Goal: Contribute content: Contribute content

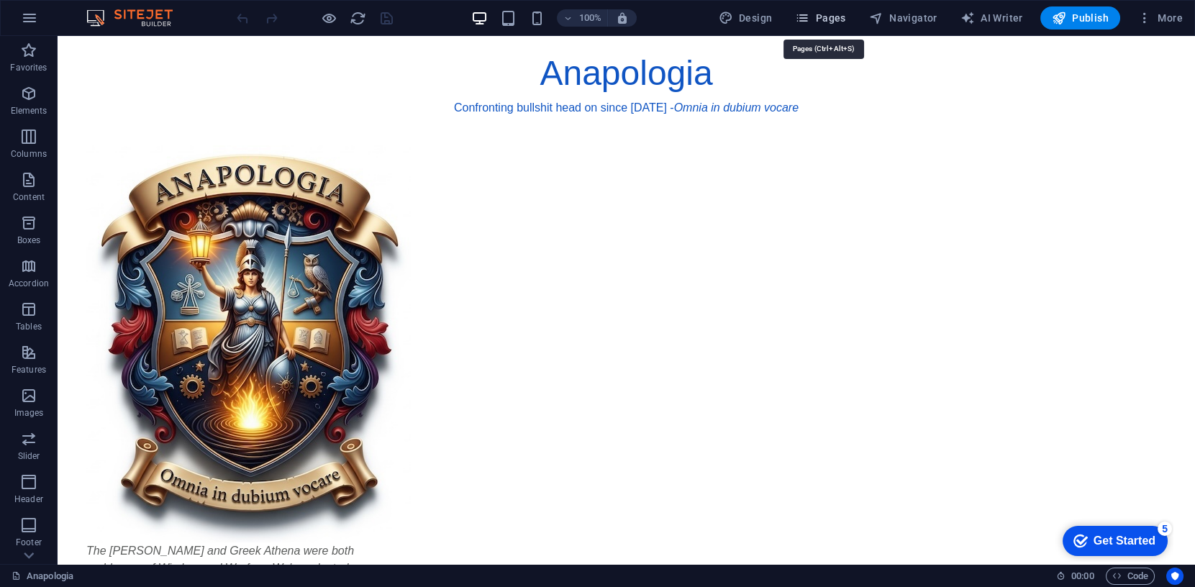
click at [824, 14] on span "Pages" at bounding box center [820, 18] width 50 height 14
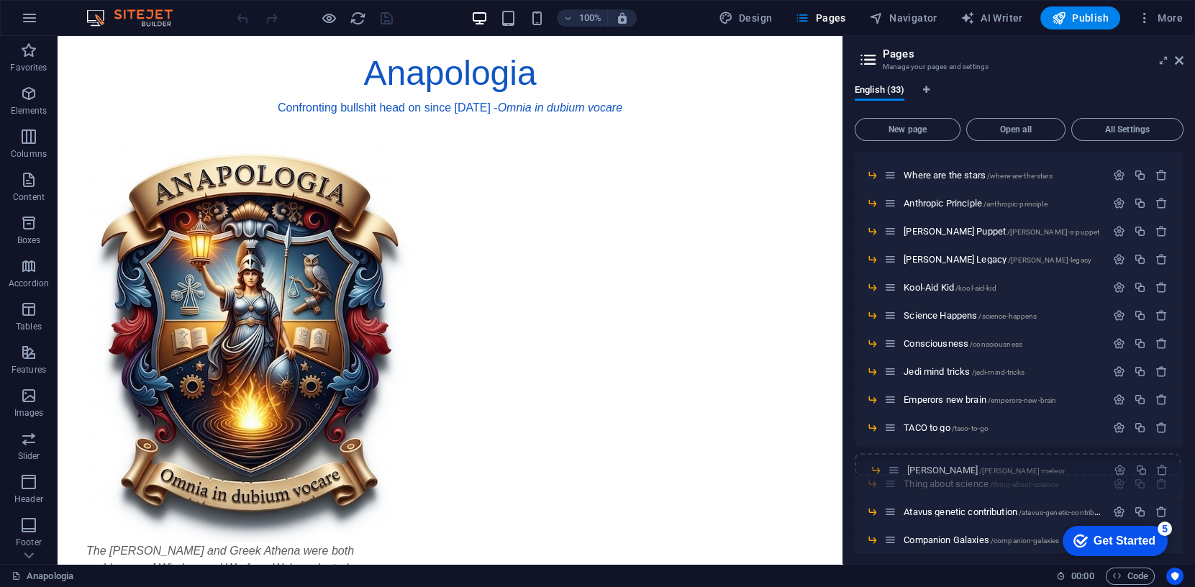
scroll to position [542, 0]
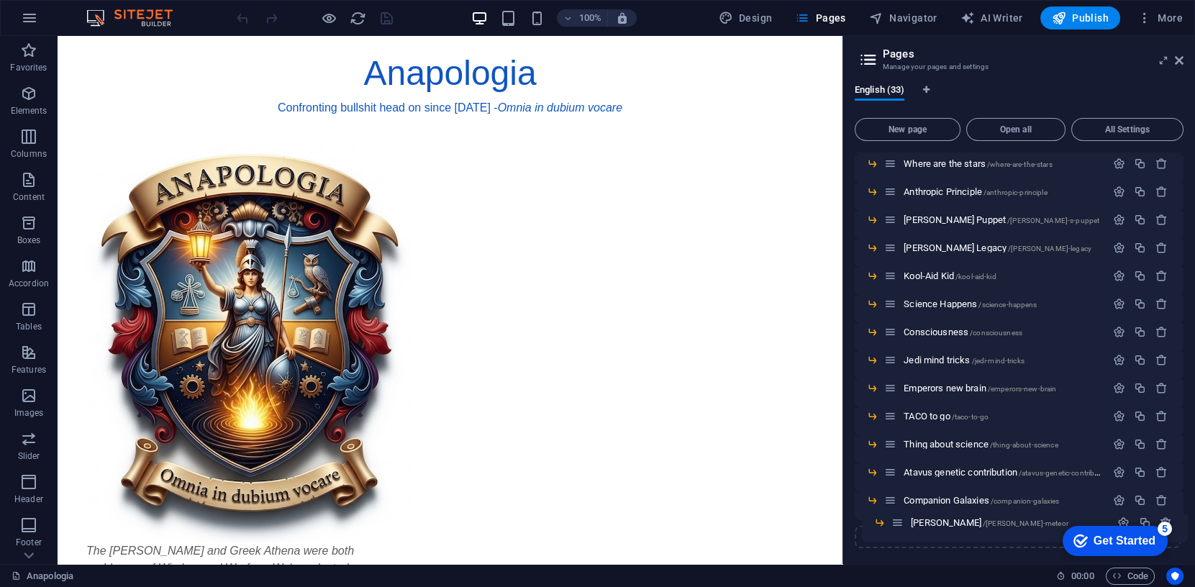
drag, startPoint x: 893, startPoint y: 226, endPoint x: 901, endPoint y: 524, distance: 298.6
click at [901, 524] on div "Anapologia / anapologia template /anapologia-template Leonid Meteor /leonid-met…" at bounding box center [1018, 79] width 329 height 937
click at [923, 526] on span "Leonid Meteor /leonid-meteor" at bounding box center [982, 528] width 158 height 11
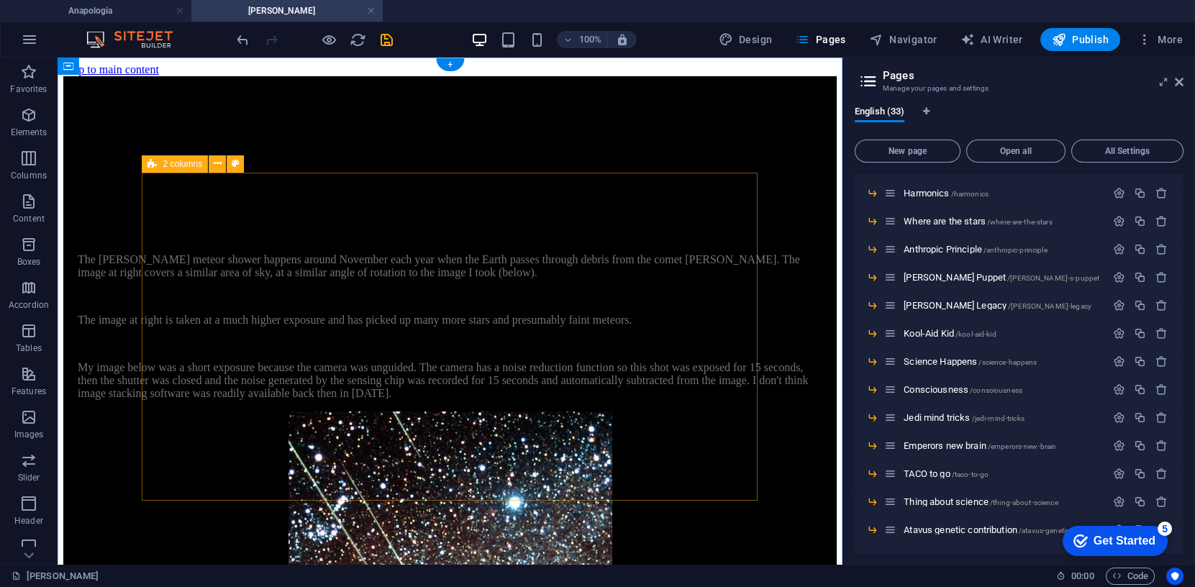
scroll to position [0, 0]
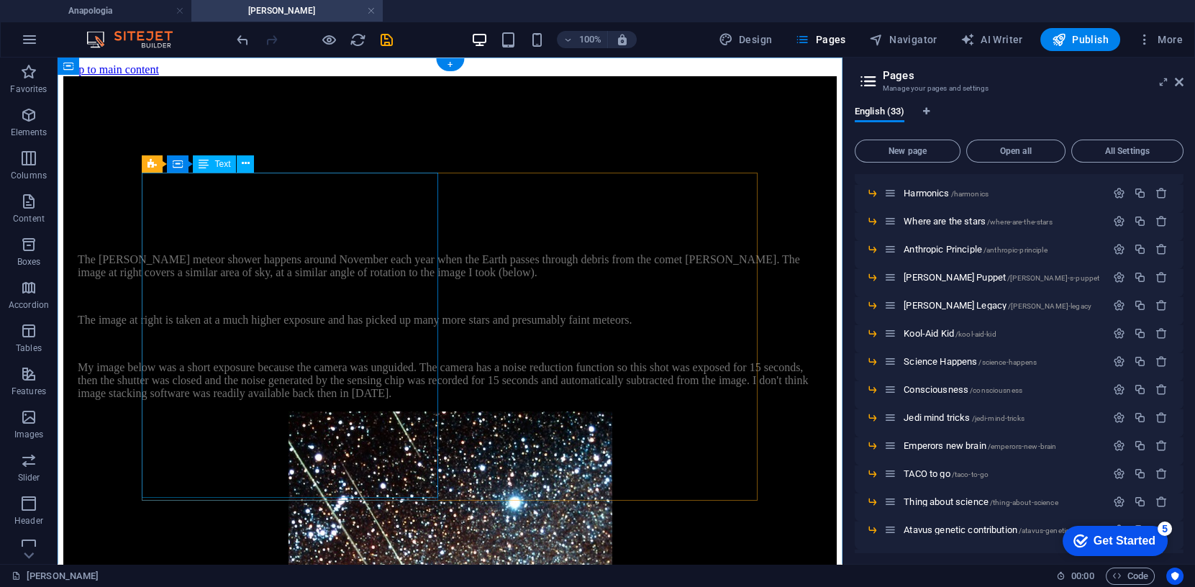
click at [345, 318] on div "The [PERSON_NAME] meteor shower The [PERSON_NAME] meteor shower happens around …" at bounding box center [450, 311] width 744 height 178
click at [345, 318] on div "The Leonid meteor shower The Leonid meteor shower happens around November each …" at bounding box center [450, 311] width 744 height 178
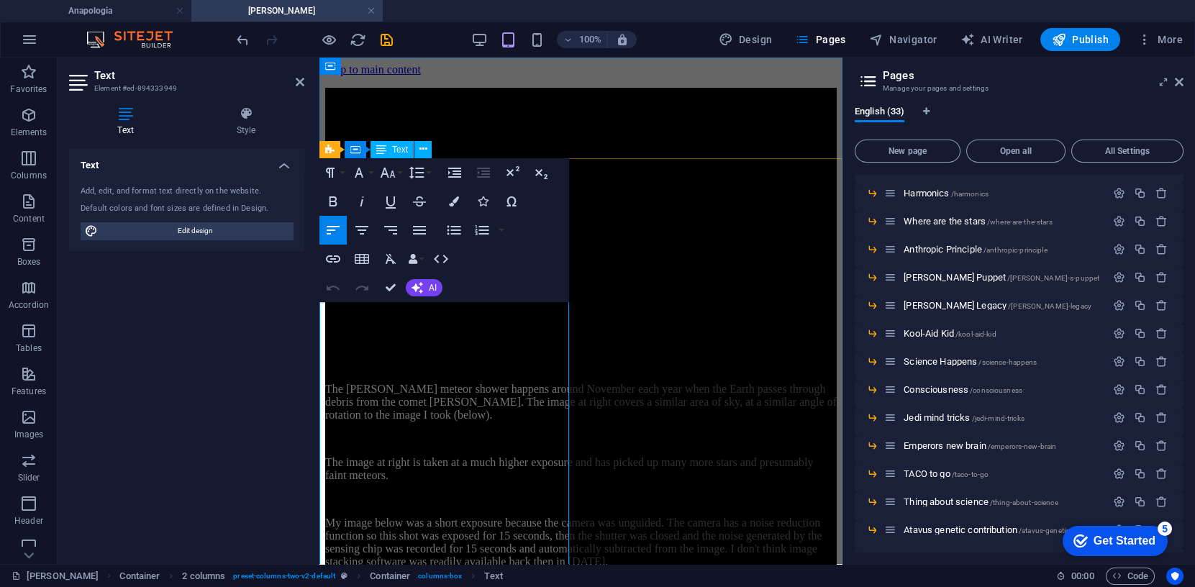
click at [373, 481] on span "The image at right is taken at a much higher exposure and has picked up many mo…" at bounding box center [569, 468] width 488 height 25
drag, startPoint x: 409, startPoint y: 488, endPoint x: 419, endPoint y: 491, distance: 10.7
click at [409, 481] on span "The image at right is taken at a much higher exposure and has picked up many mo…" at bounding box center [573, 468] width 496 height 25
click at [465, 481] on span "The image at right is taken at a much higher exposure and has picked up many mo…" at bounding box center [578, 468] width 506 height 25
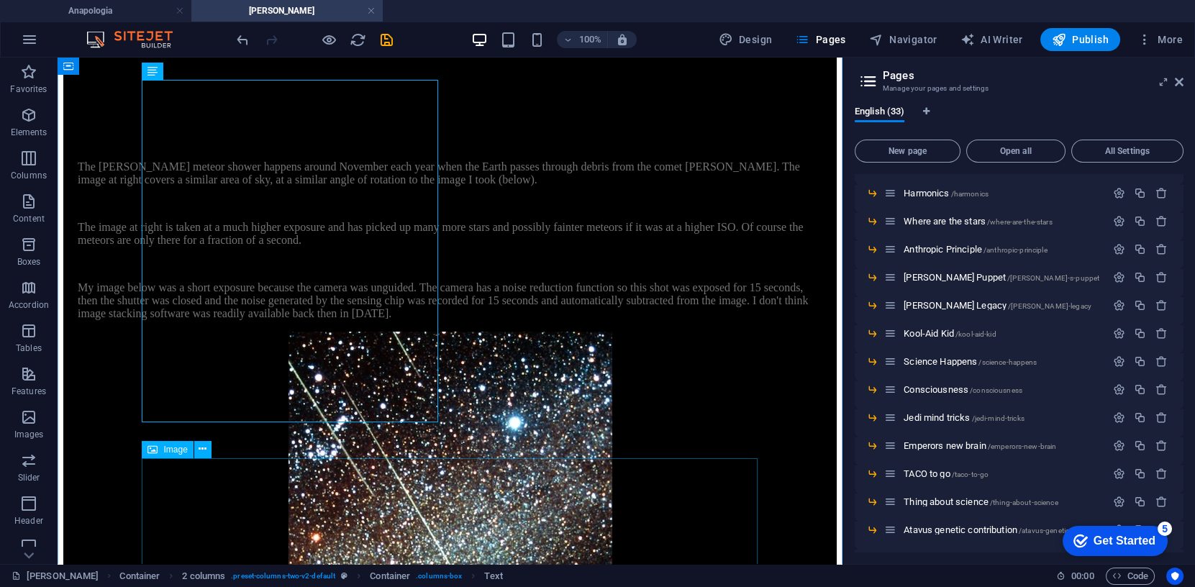
scroll to position [92, 0]
click at [165, 220] on div "The Leonid meteor shower The Leonid meteor shower happens around November each …" at bounding box center [450, 225] width 744 height 191
click at [170, 217] on div "The Leonid meteor shower The Leonid meteor shower happens around November each …" at bounding box center [450, 225] width 744 height 191
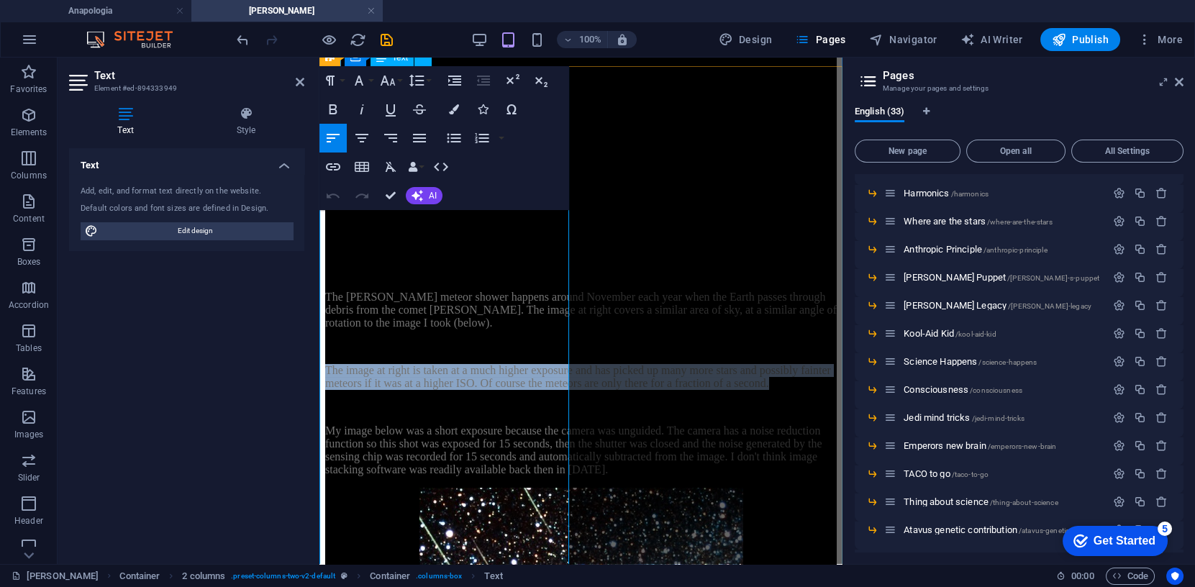
drag, startPoint x: 321, startPoint y: 360, endPoint x: 443, endPoint y: 430, distance: 141.1
click at [443, 390] on p "The image at right is taken at a much higher exposure and has picked up many mo…" at bounding box center [580, 377] width 511 height 26
copy span "The image at right is taken at a much higher exposure and has picked up many mo…"
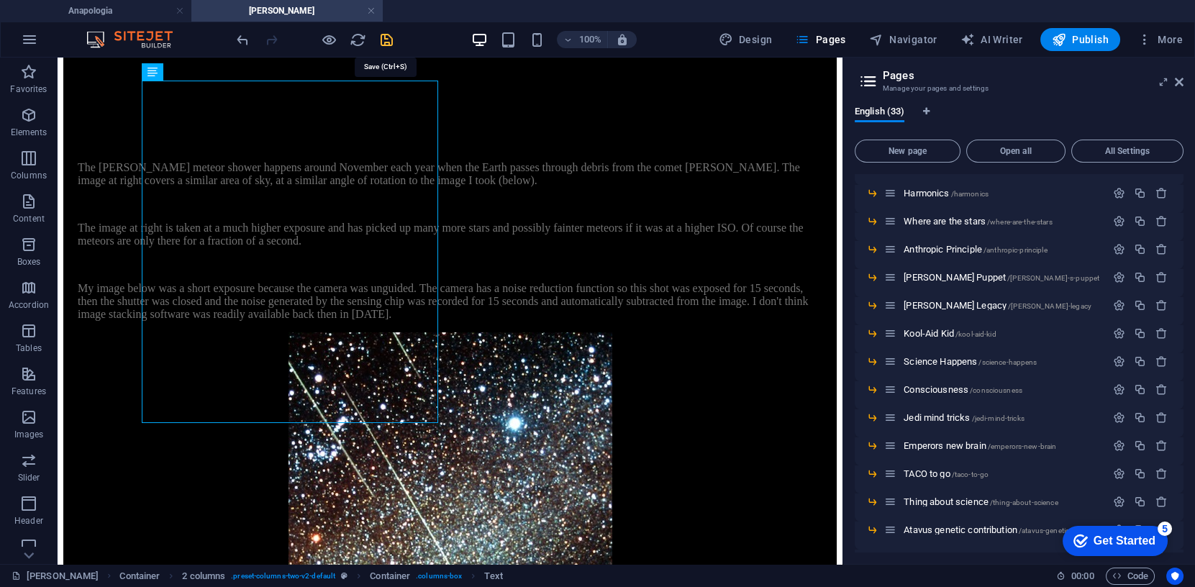
click at [389, 39] on icon "save" at bounding box center [386, 40] width 17 height 17
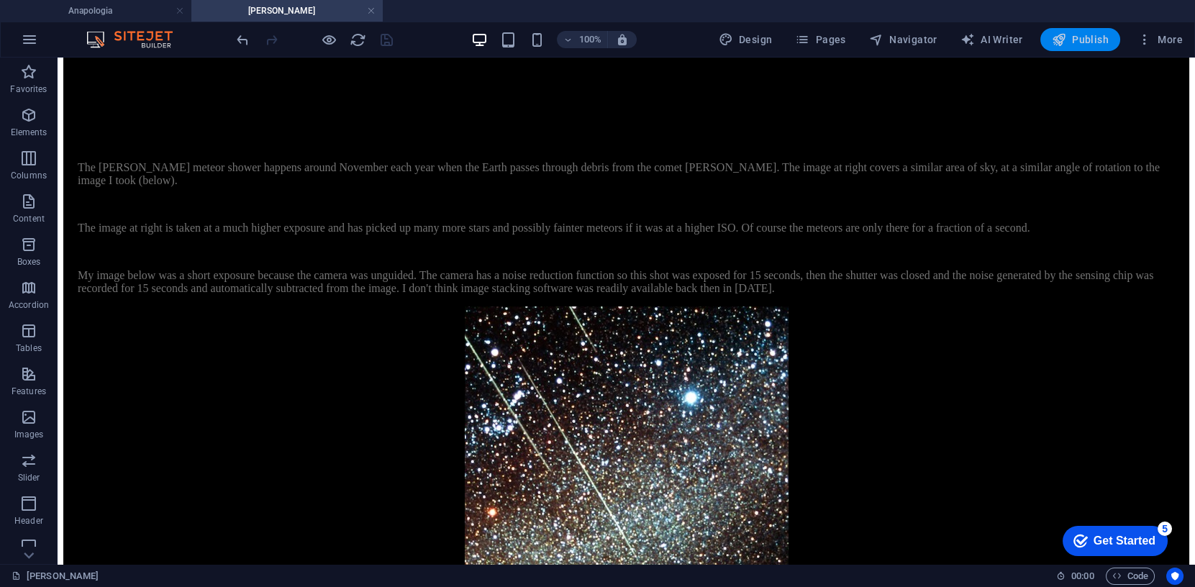
click at [1082, 37] on span "Publish" at bounding box center [1080, 39] width 57 height 14
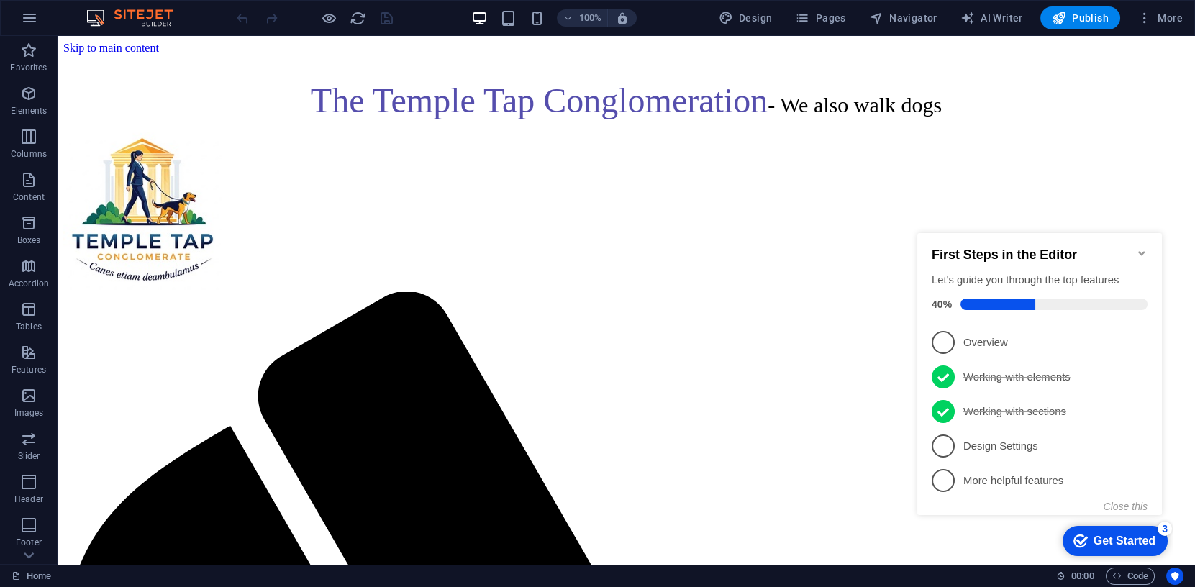
click at [1142, 247] on icon "Minimize checklist" at bounding box center [1142, 253] width 12 height 12
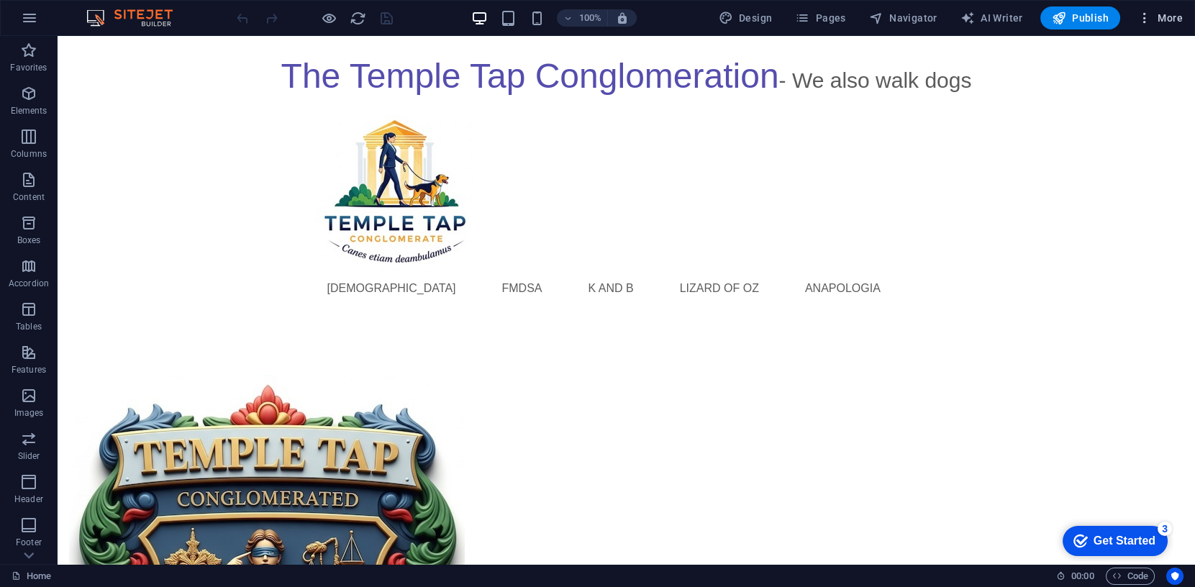
click at [1163, 15] on span "More" at bounding box center [1159, 18] width 45 height 14
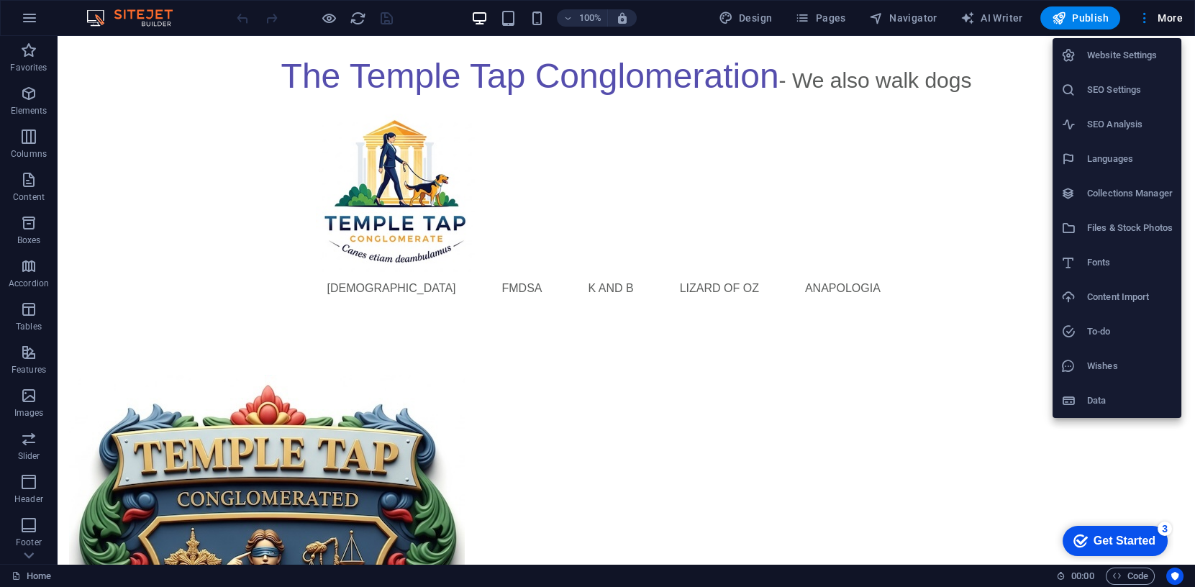
click at [1135, 55] on h6 "Website Settings" at bounding box center [1130, 55] width 86 height 17
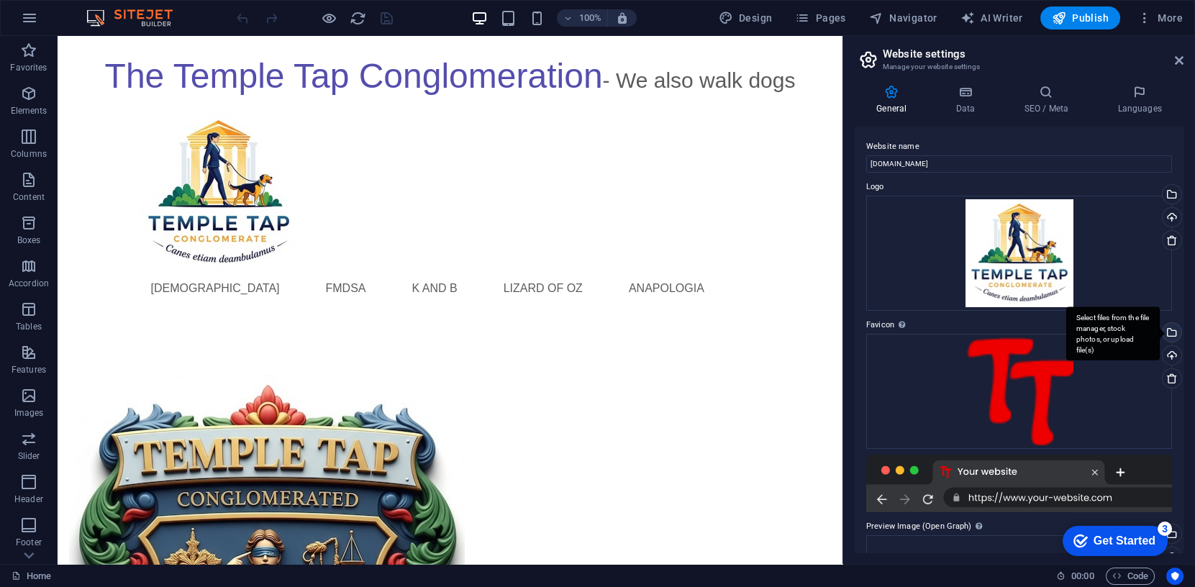
click at [1167, 329] on div "Select files from the file manager, stock photos, or upload file(s)" at bounding box center [1170, 334] width 22 height 22
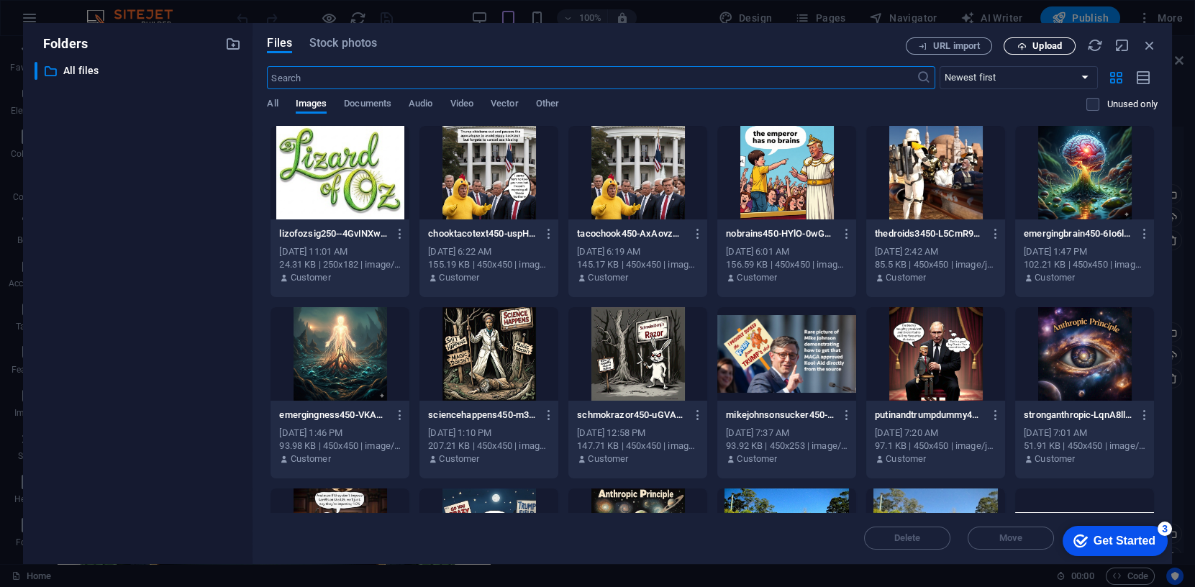
click at [1044, 43] on span "Upload" at bounding box center [1046, 46] width 29 height 9
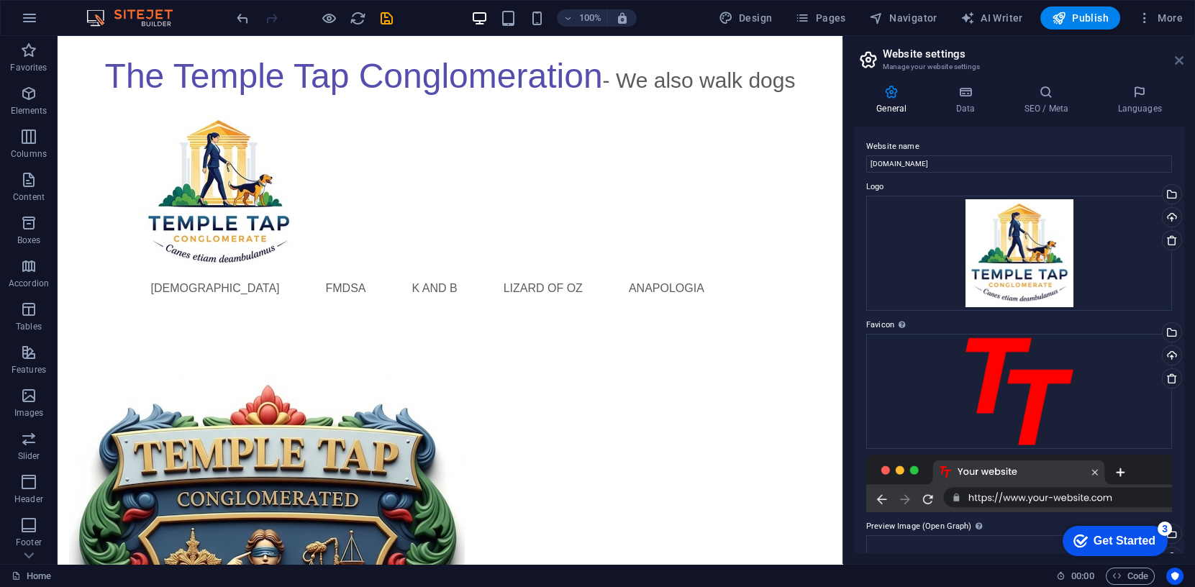
drag, startPoint x: 1175, startPoint y: 58, endPoint x: 1118, endPoint y: 22, distance: 67.9
click at [1175, 58] on icon at bounding box center [1178, 61] width 9 height 12
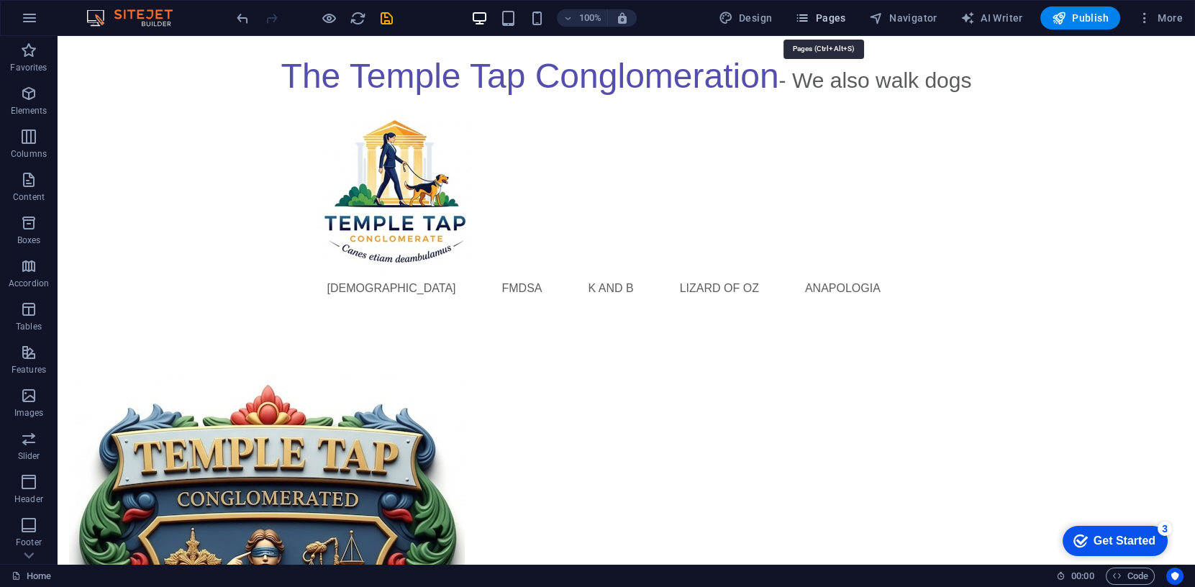
click at [825, 18] on span "Pages" at bounding box center [820, 18] width 50 height 14
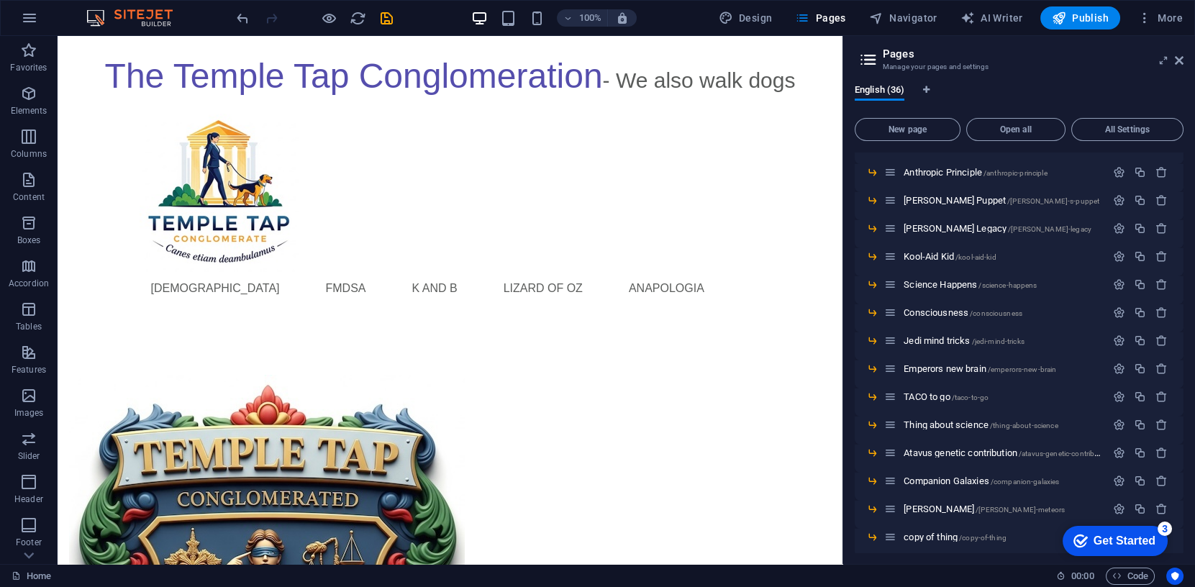
scroll to position [695, 0]
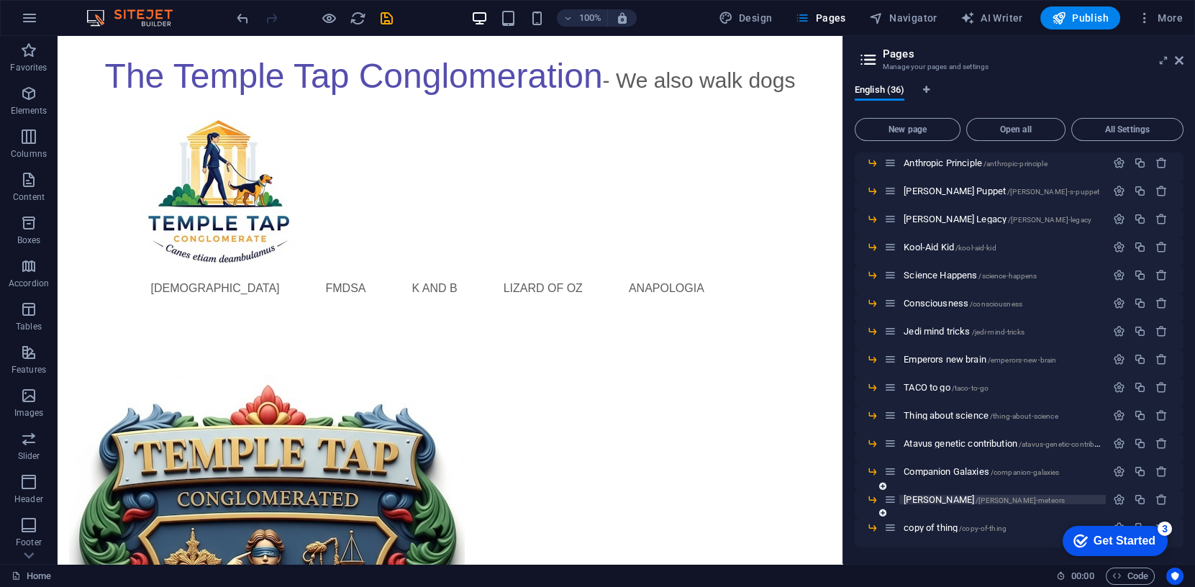
click at [941, 500] on span "Leonid Meteors /leonid-meteors" at bounding box center [983, 499] width 161 height 11
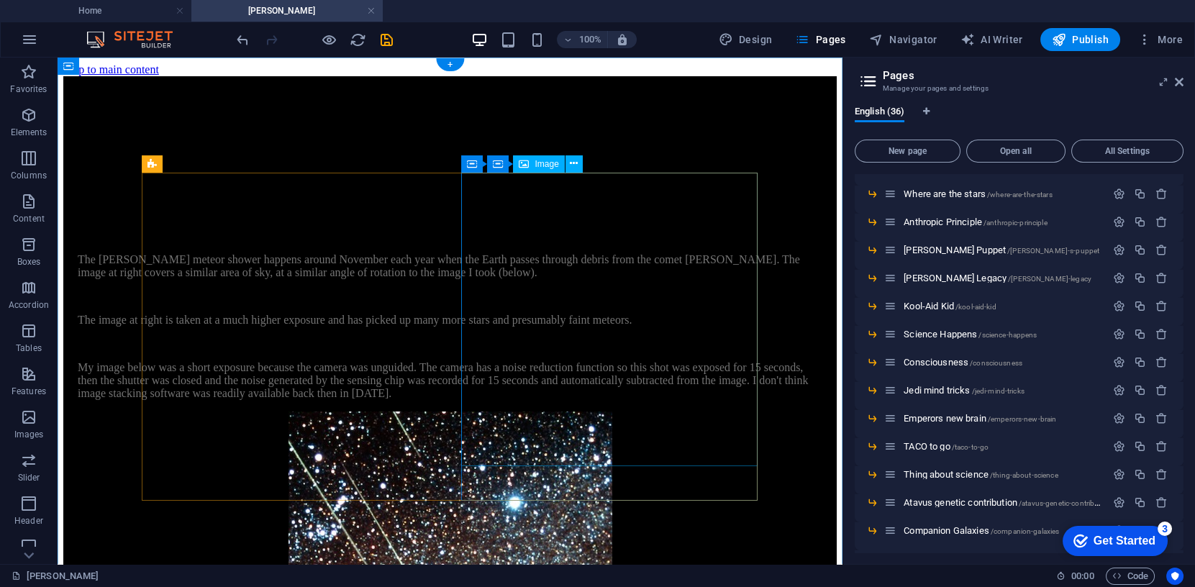
scroll to position [0, 0]
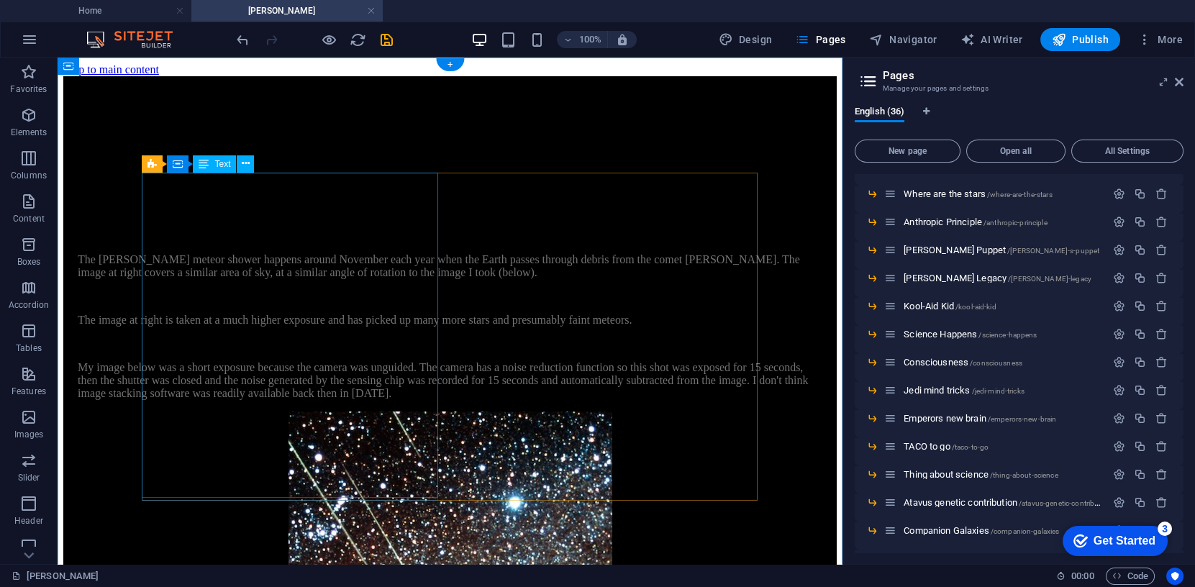
click at [280, 305] on div "The Leonid meteor shower The Leonid meteor shower happens around November each …" at bounding box center [450, 311] width 744 height 178
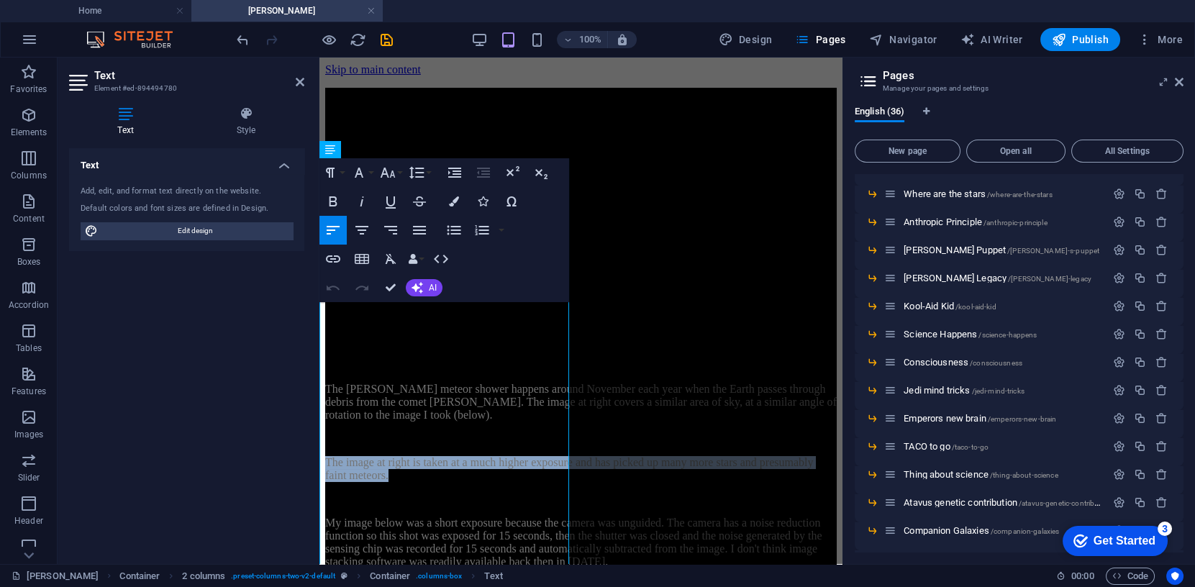
drag, startPoint x: 478, startPoint y: 493, endPoint x: 293, endPoint y: 454, distance: 188.2
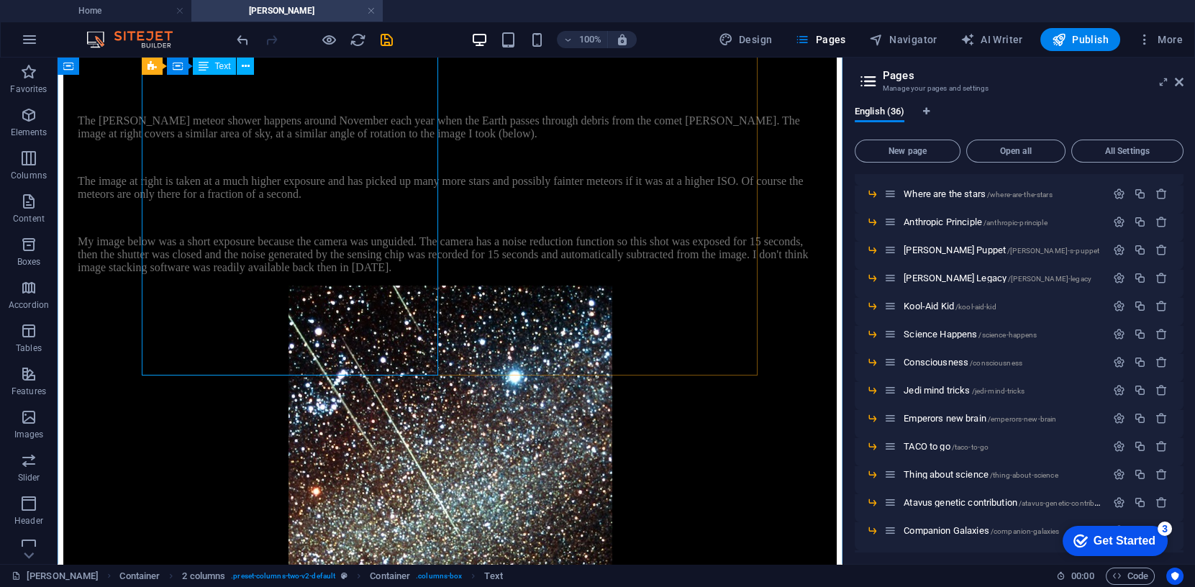
scroll to position [138, 0]
click at [388, 40] on icon "save" at bounding box center [386, 40] width 17 height 17
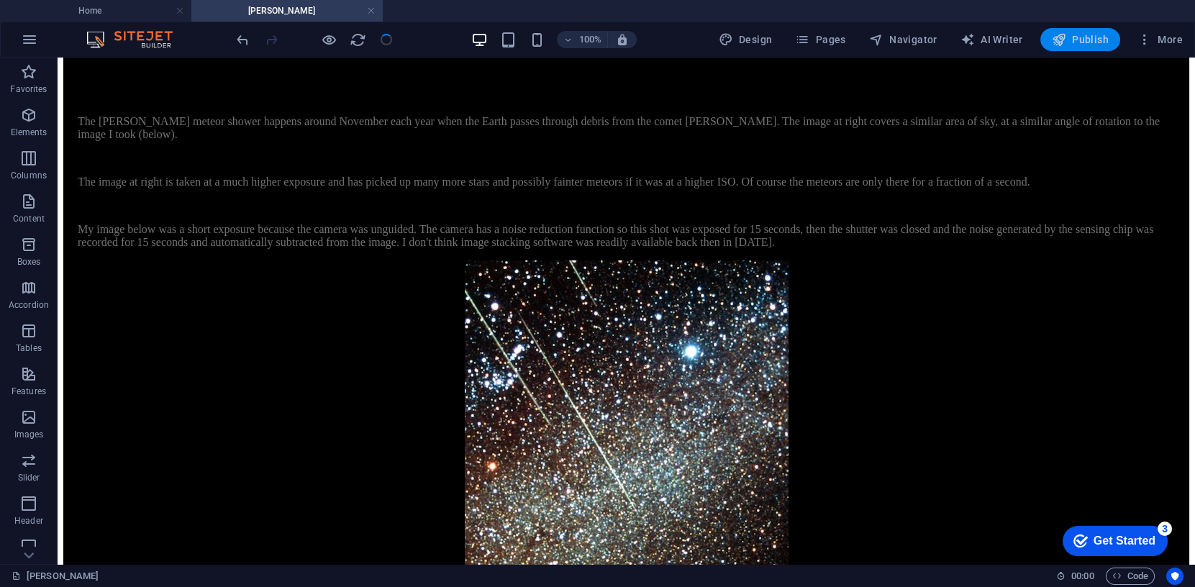
click at [1087, 39] on span "Publish" at bounding box center [1080, 39] width 57 height 14
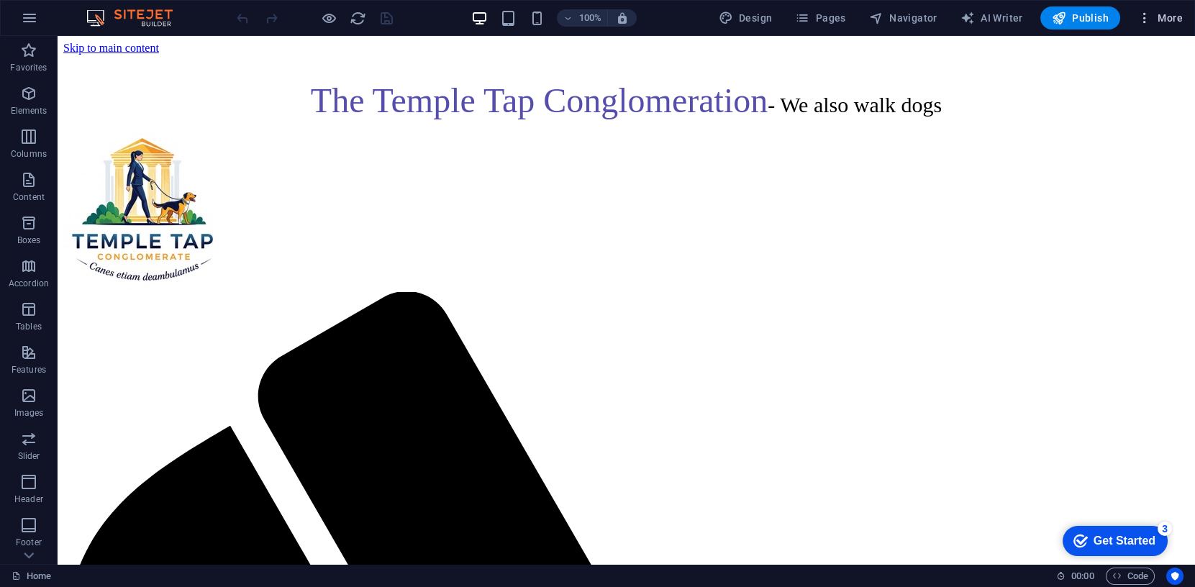
click at [1164, 19] on span "More" at bounding box center [1159, 18] width 45 height 14
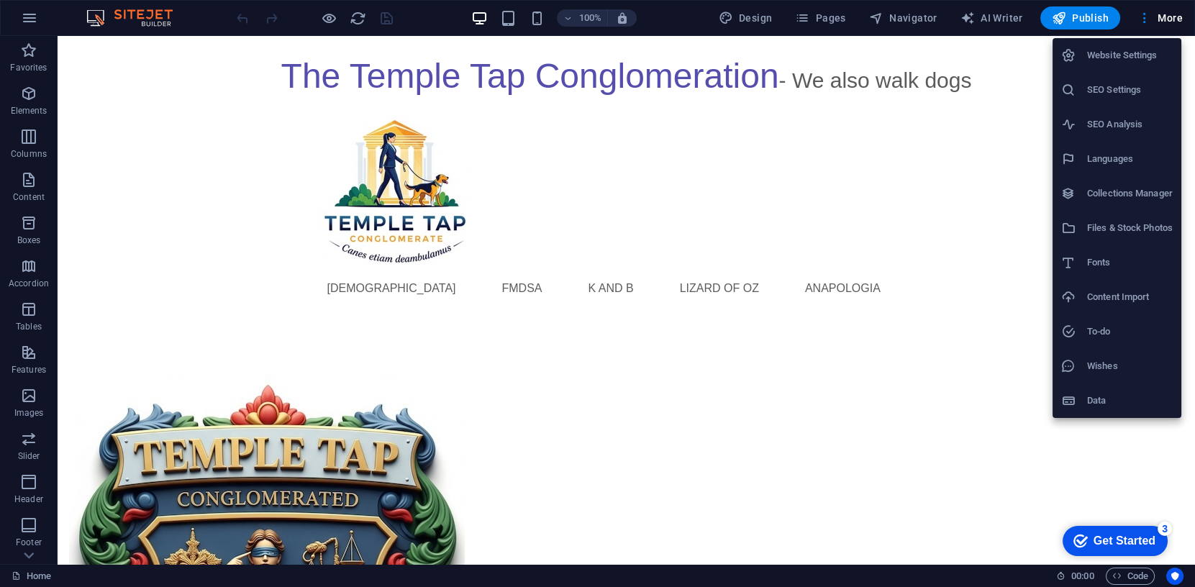
click at [1111, 55] on h6 "Website Settings" at bounding box center [1130, 55] width 86 height 17
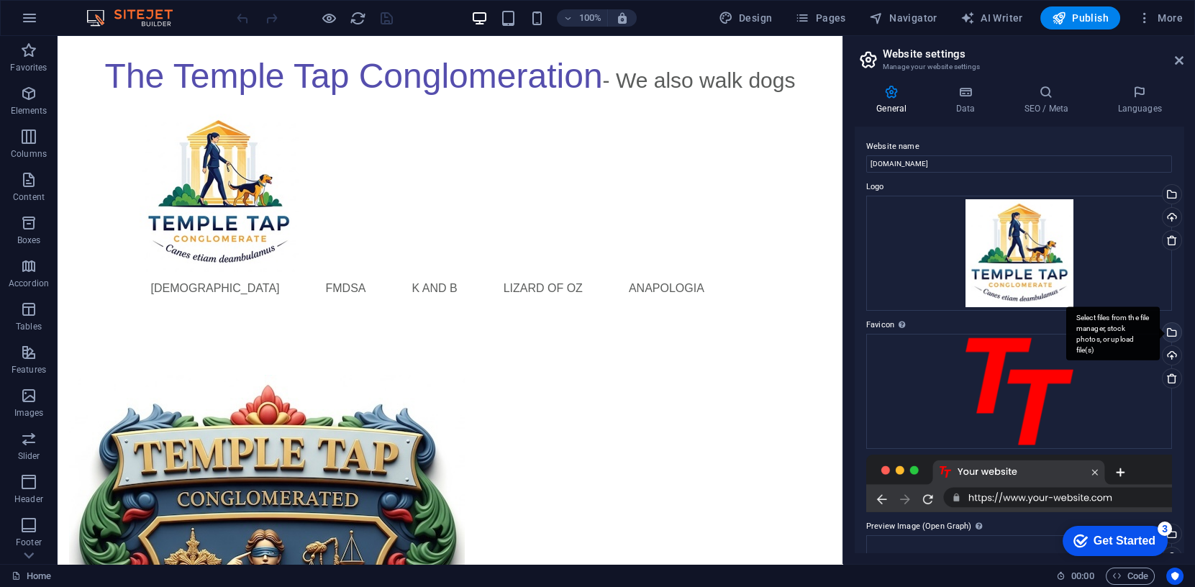
click at [1170, 329] on div "Select files from the file manager, stock photos, or upload file(s)" at bounding box center [1170, 334] width 22 height 22
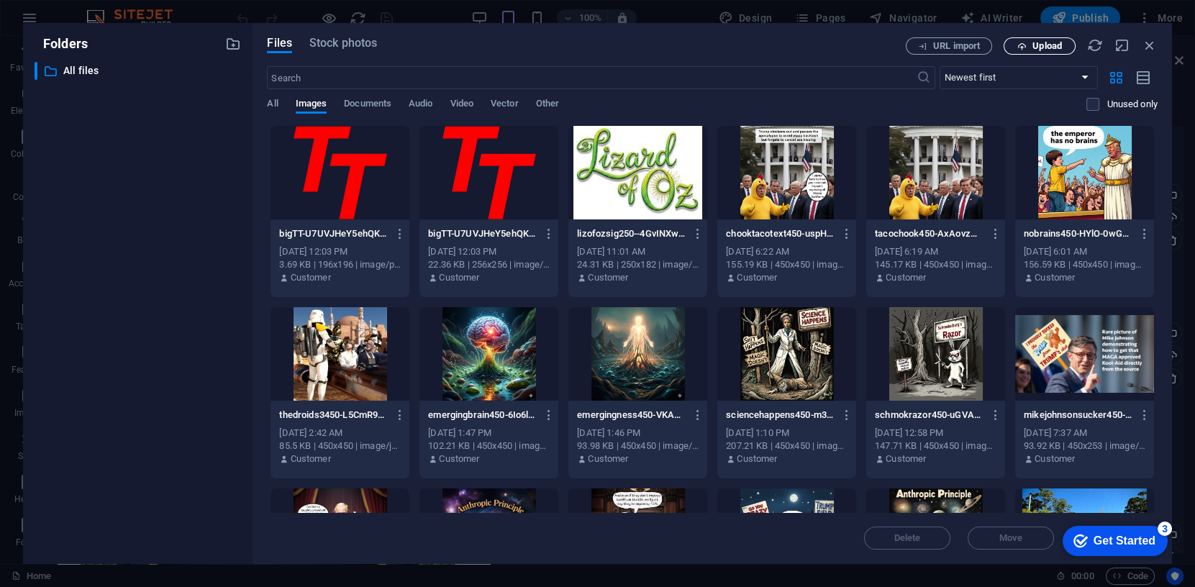
click at [1037, 47] on span "Upload" at bounding box center [1046, 46] width 29 height 9
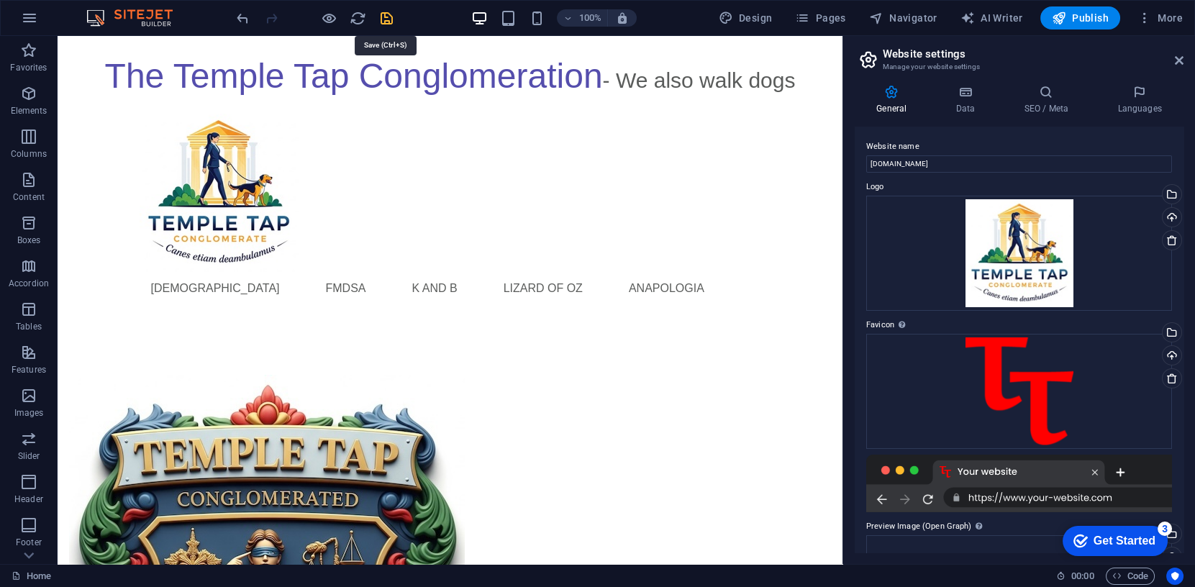
click at [385, 12] on icon "save" at bounding box center [386, 18] width 17 height 17
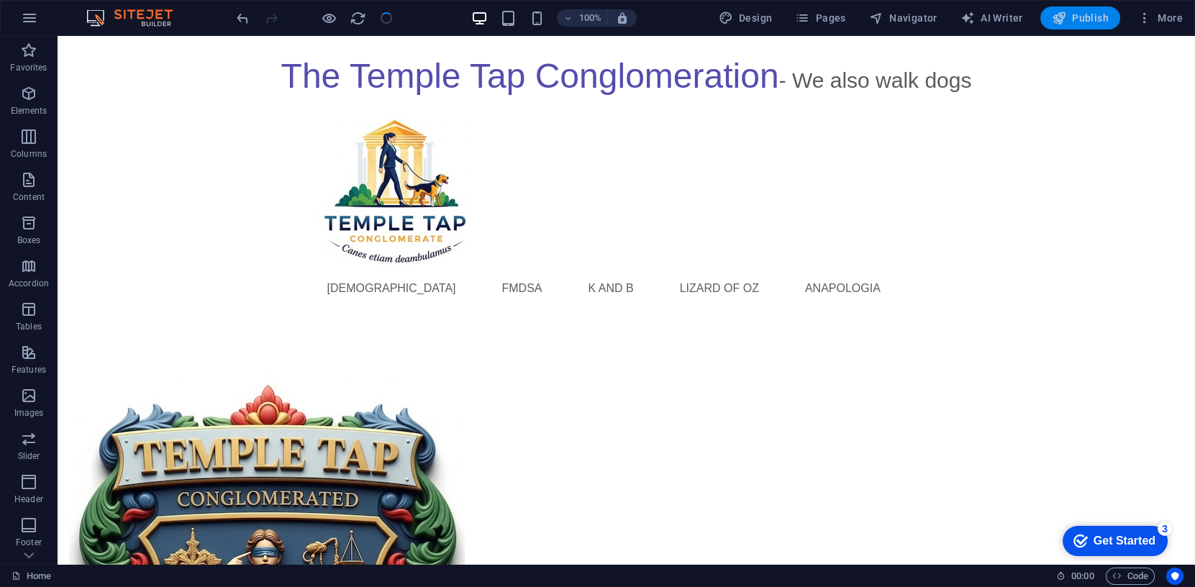
click at [1078, 17] on span "Publish" at bounding box center [1080, 18] width 57 height 14
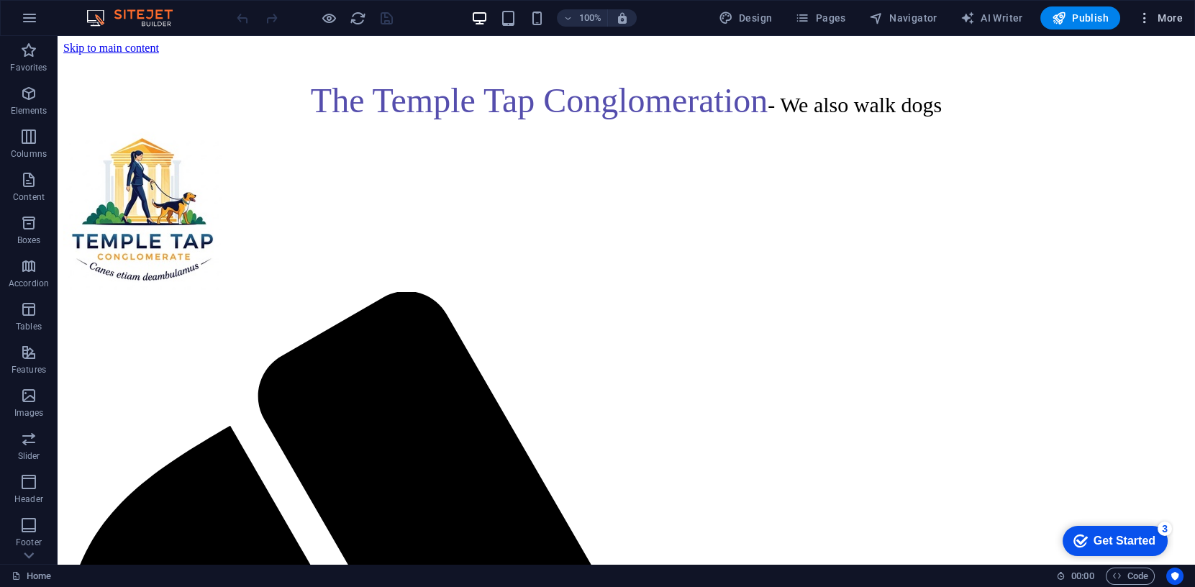
click at [1164, 12] on span "More" at bounding box center [1159, 18] width 45 height 14
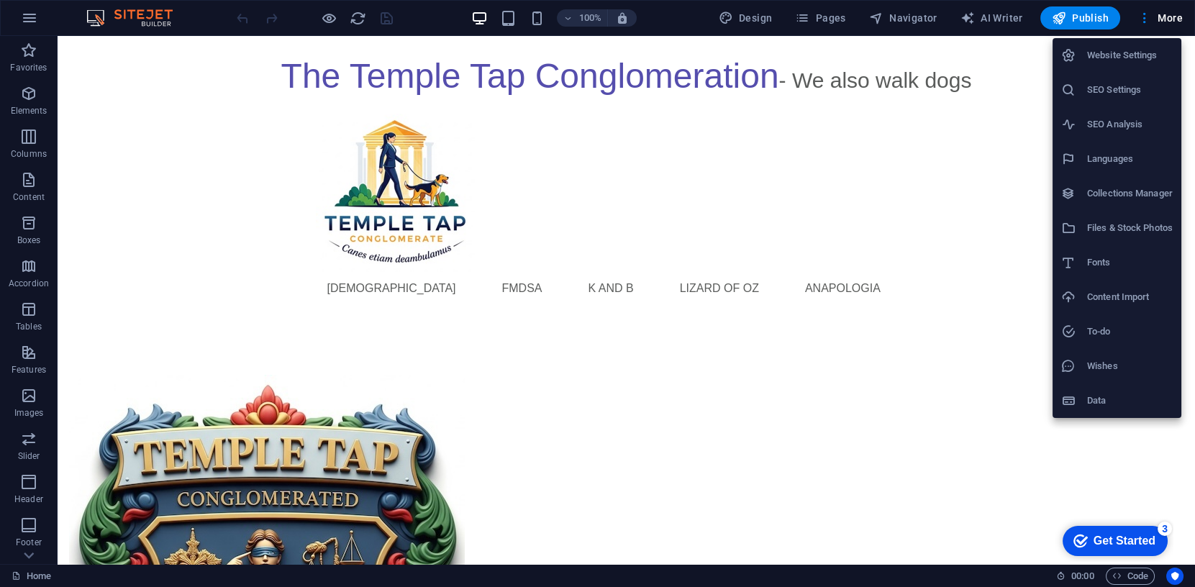
click at [1130, 58] on h6 "Website Settings" at bounding box center [1130, 55] width 86 height 17
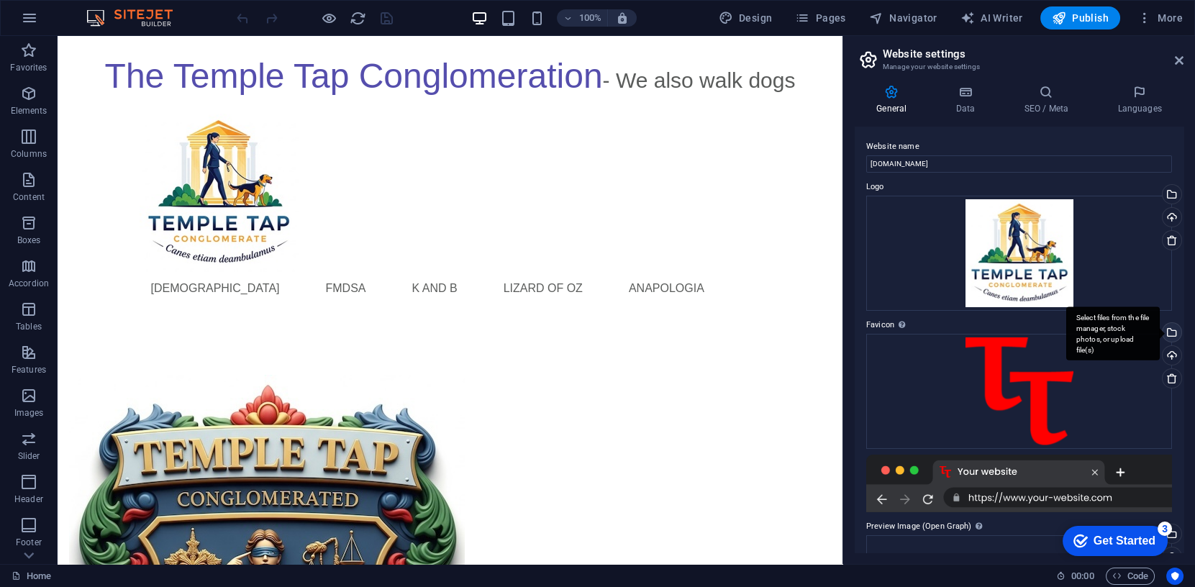
click at [1167, 327] on div "Select files from the file manager, stock photos, or upload file(s)" at bounding box center [1170, 334] width 22 height 22
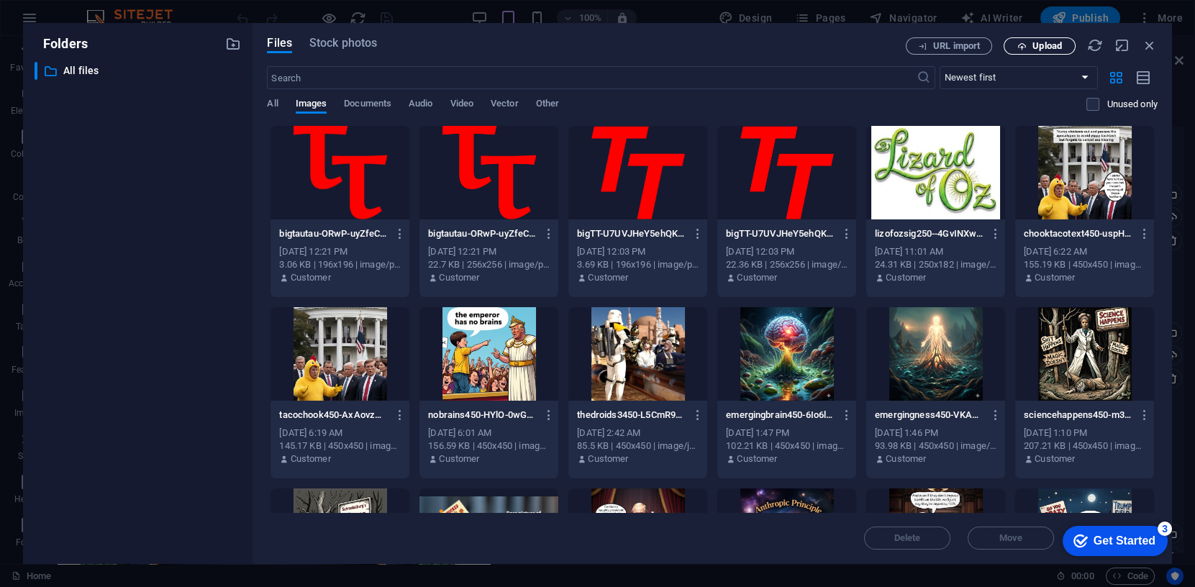
click at [1050, 44] on span "Upload" at bounding box center [1046, 46] width 29 height 9
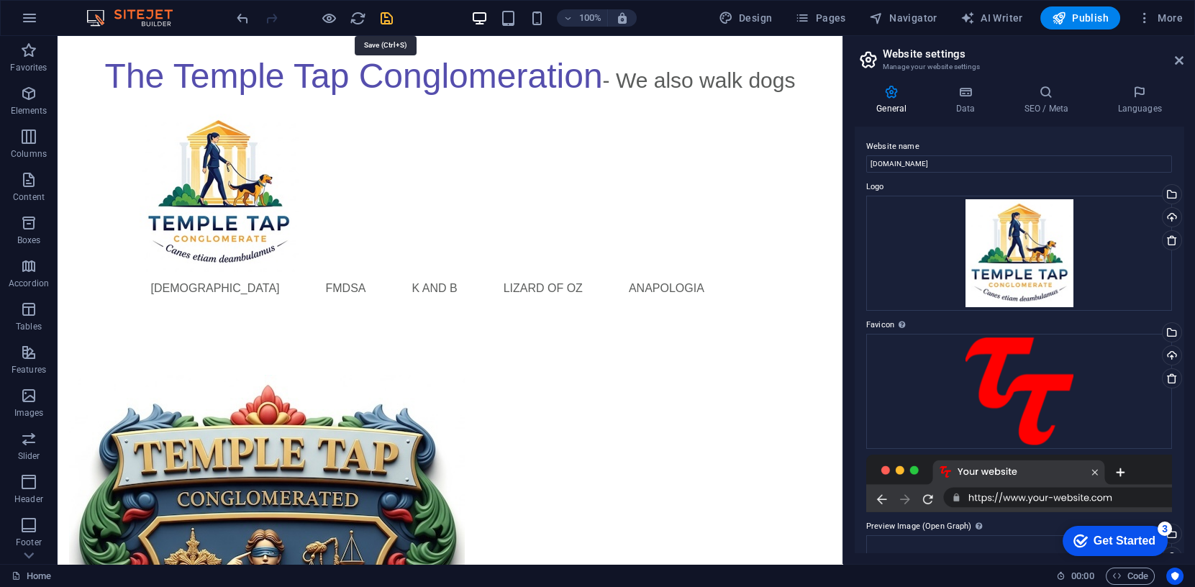
click at [382, 16] on icon "save" at bounding box center [386, 18] width 17 height 17
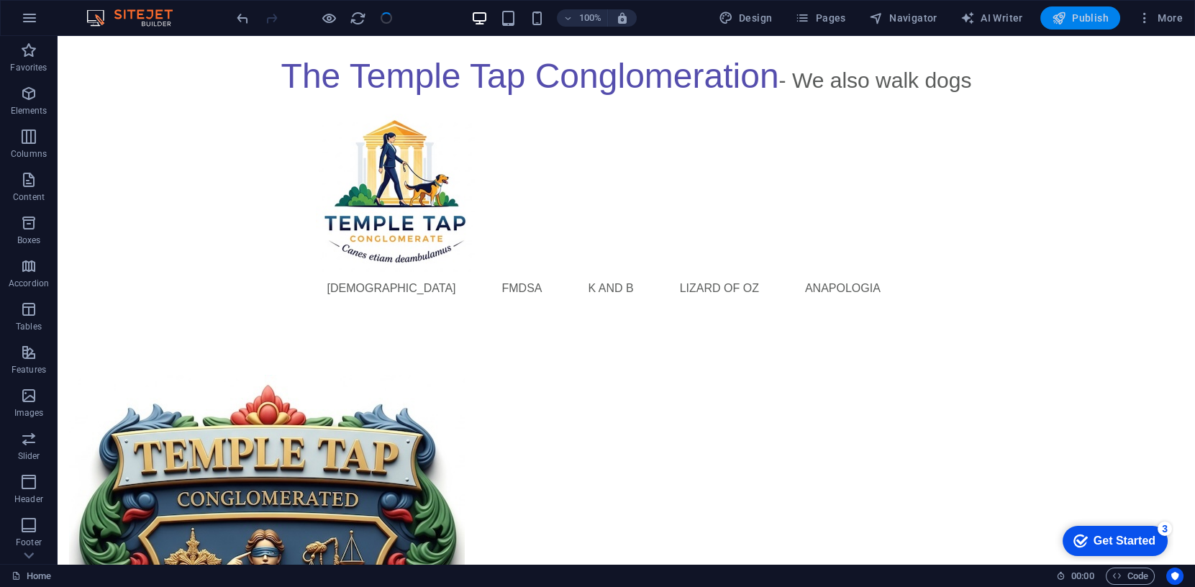
click at [1093, 14] on span "Publish" at bounding box center [1080, 18] width 57 height 14
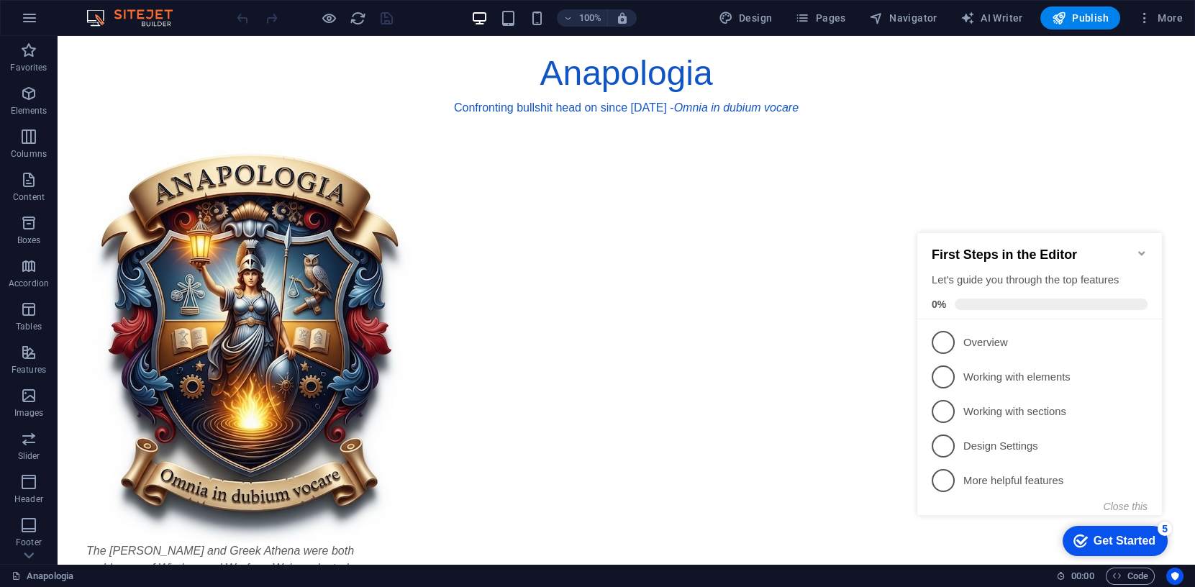
click at [1136, 247] on icon "Minimize checklist" at bounding box center [1142, 253] width 12 height 12
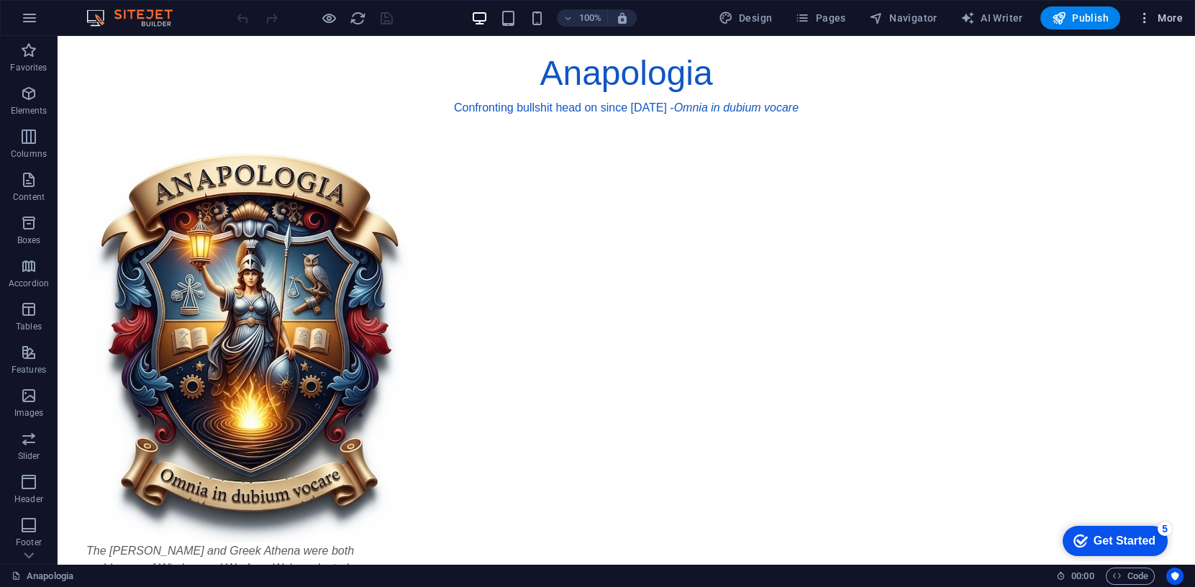
click at [1163, 22] on span "More" at bounding box center [1159, 18] width 45 height 14
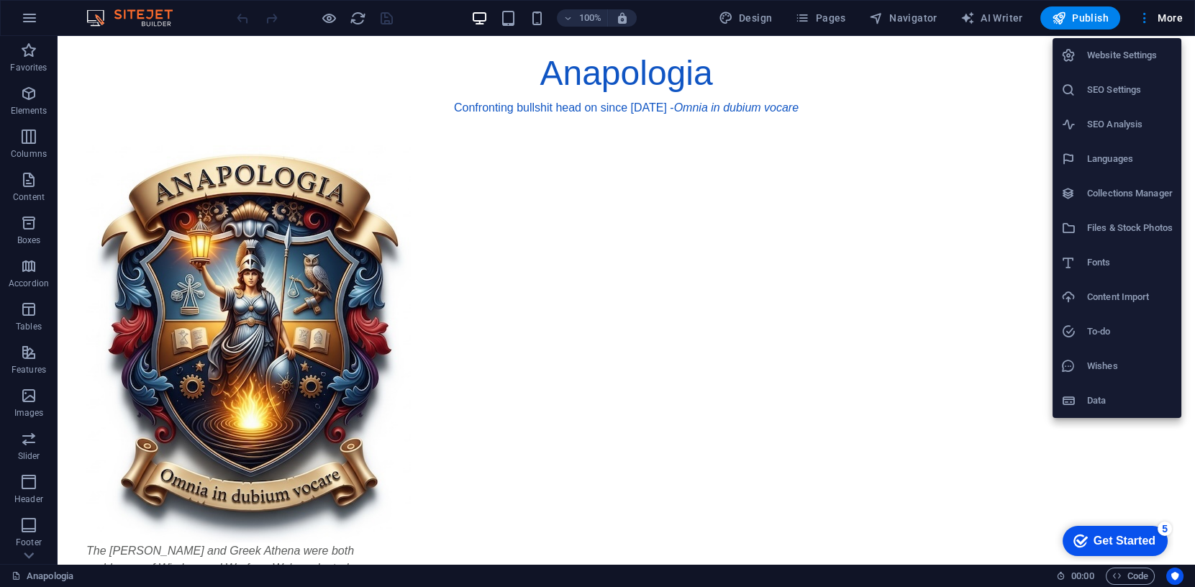
click at [1123, 51] on h6 "Website Settings" at bounding box center [1130, 55] width 86 height 17
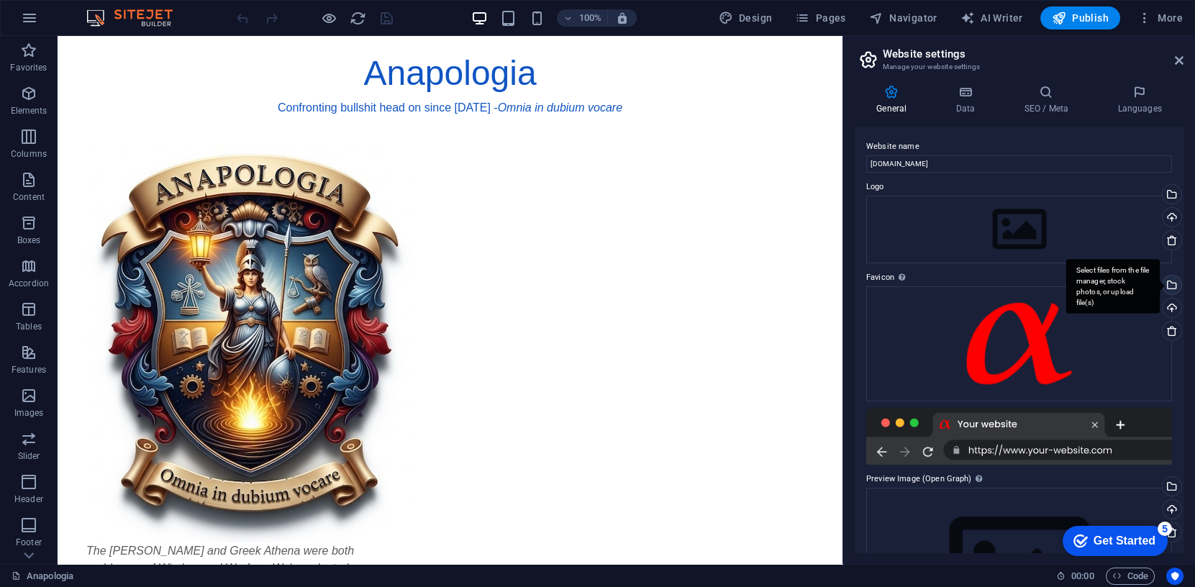
click at [1170, 283] on div "Select files from the file manager, stock photos, or upload file(s)" at bounding box center [1170, 286] width 22 height 22
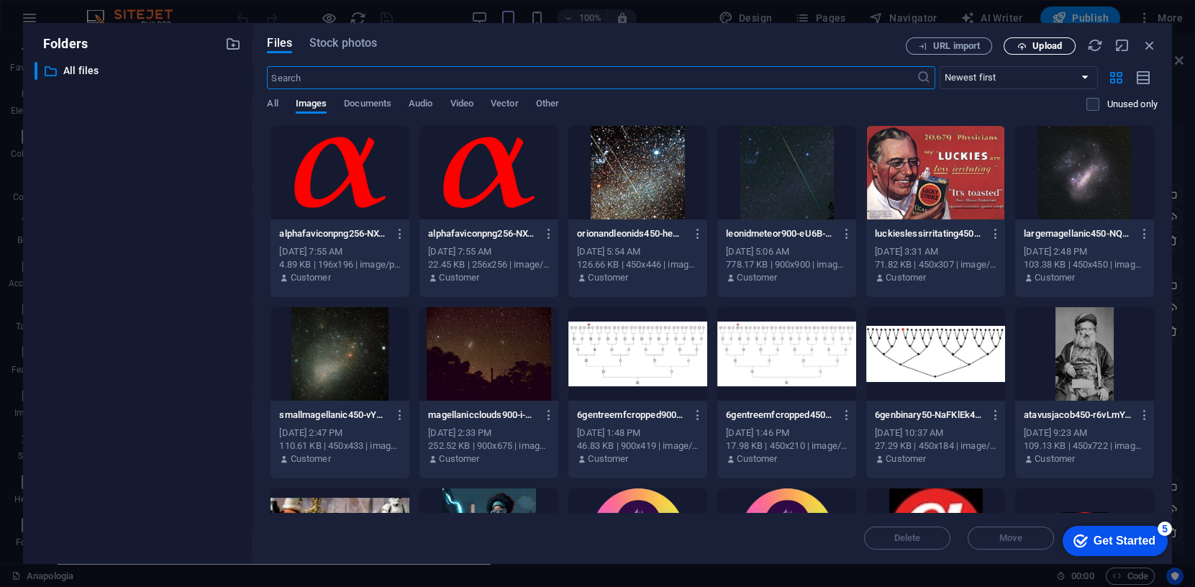
click at [1034, 43] on span "Upload" at bounding box center [1046, 46] width 29 height 9
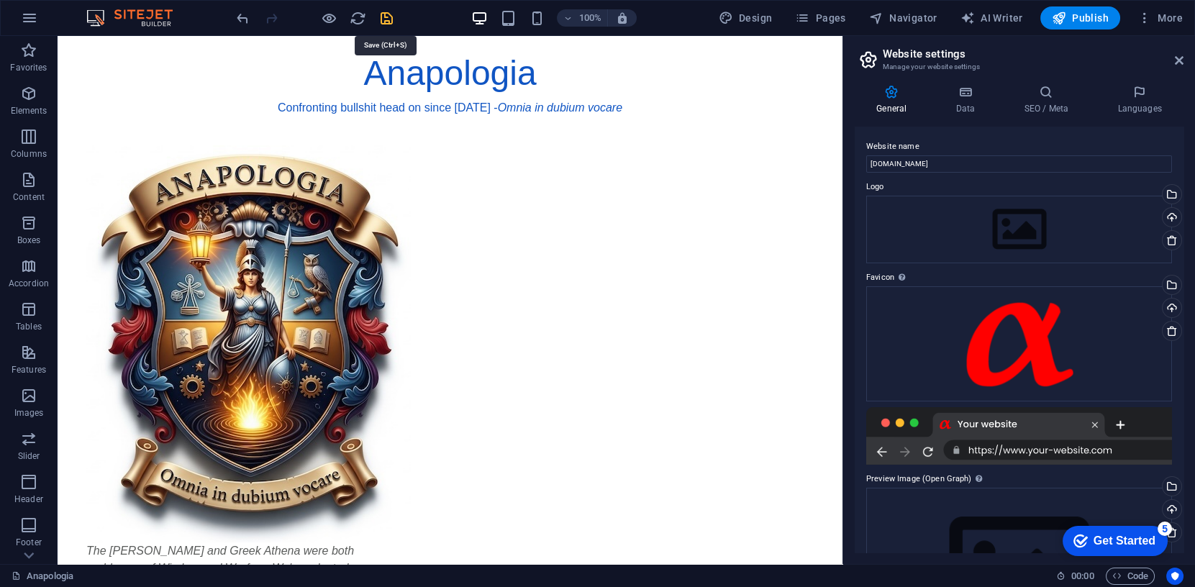
click at [384, 19] on icon "save" at bounding box center [386, 18] width 17 height 17
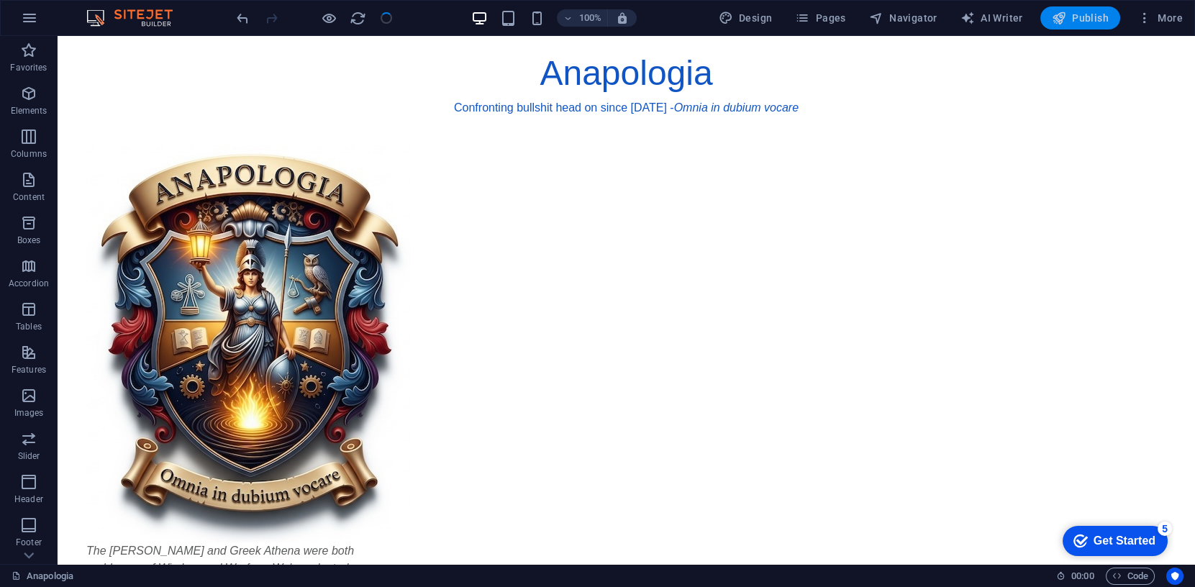
click at [1085, 17] on span "Publish" at bounding box center [1080, 18] width 57 height 14
click at [1167, 14] on span "More" at bounding box center [1159, 18] width 45 height 14
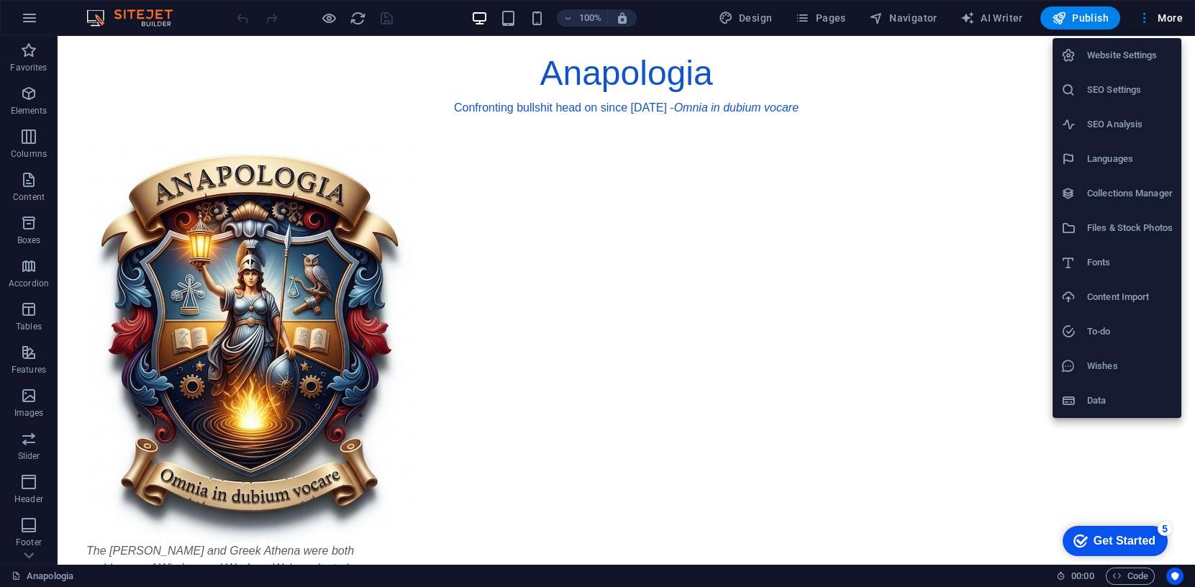
click at [1110, 52] on h6 "Website Settings" at bounding box center [1130, 55] width 86 height 17
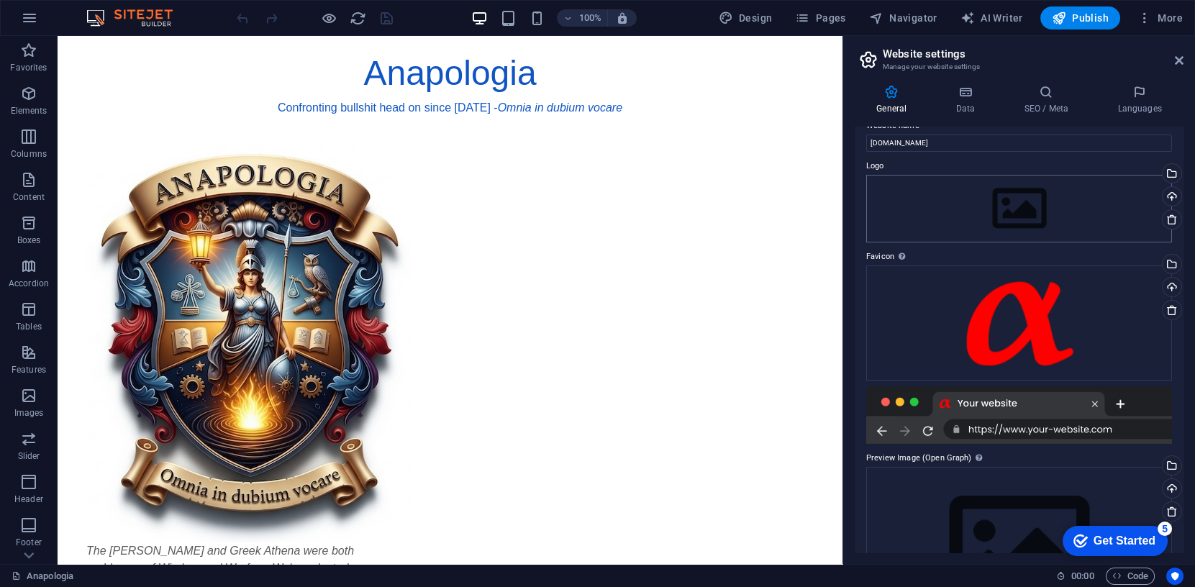
scroll to position [8, 0]
